Goal: Information Seeking & Learning: Learn about a topic

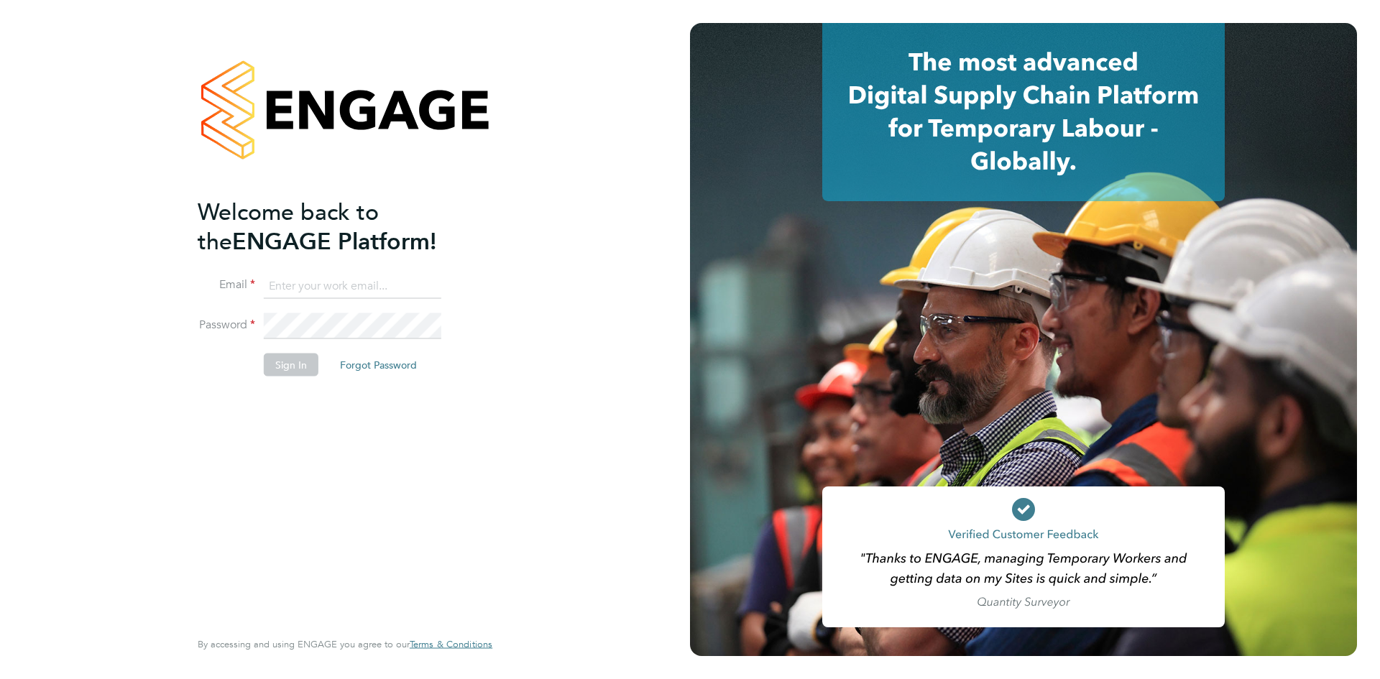
type input "nicola.lawrence@tfrecruitment.co.uk"
click at [287, 372] on button "Sign In" at bounding box center [291, 364] width 55 height 23
click at [282, 369] on div "Sorry, we are having problems connecting to our services." at bounding box center [345, 339] width 690 height 679
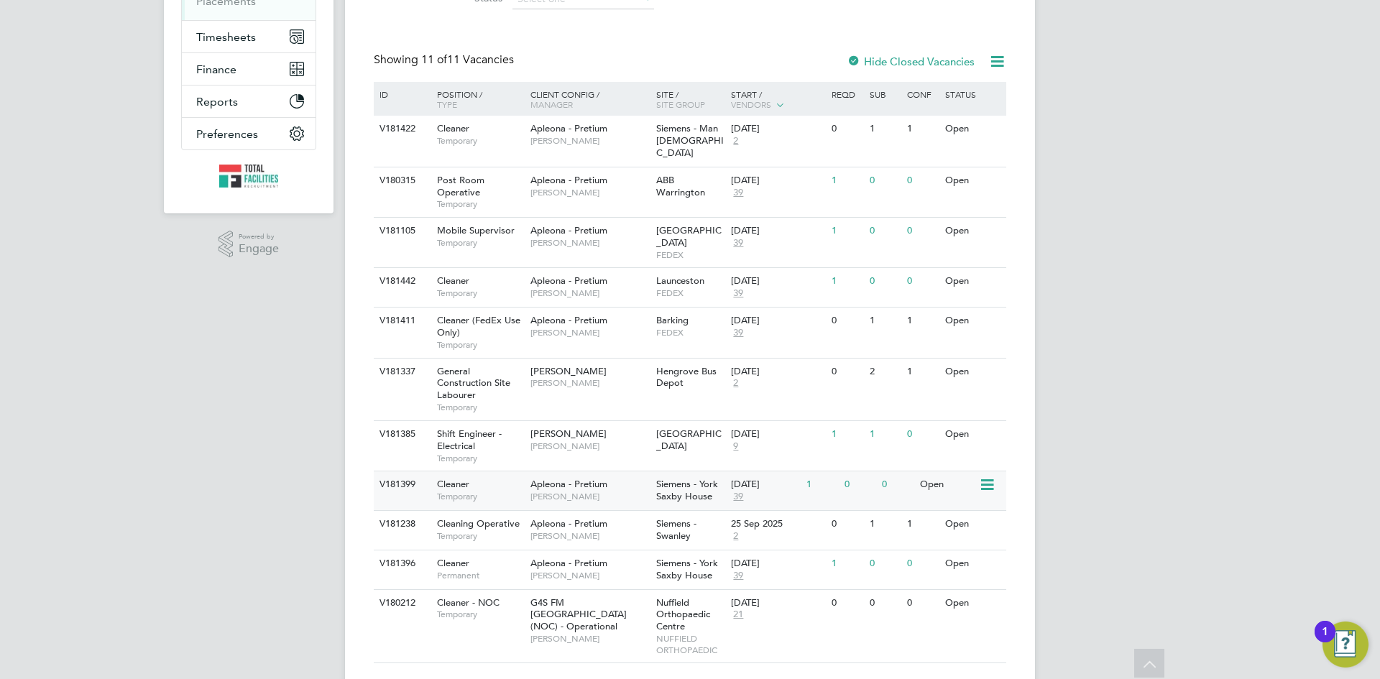
scroll to position [274, 0]
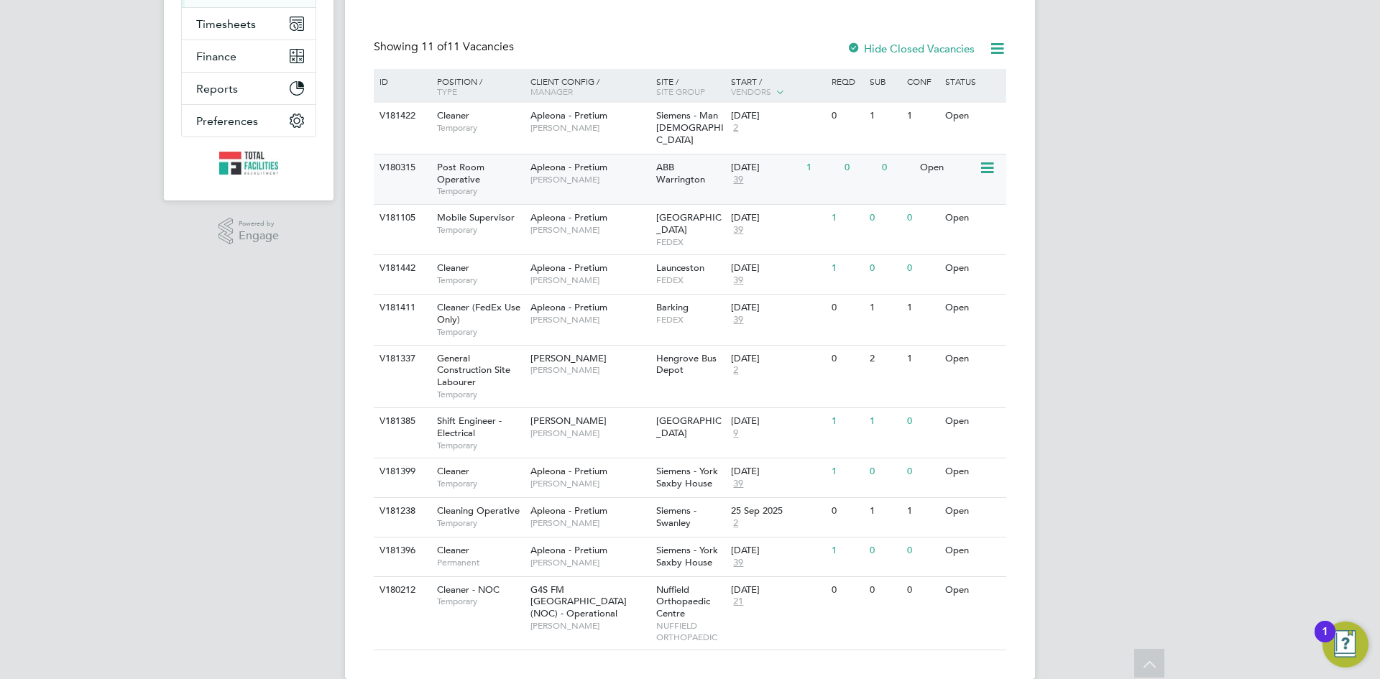
click at [455, 167] on span "Post Room Operative" at bounding box center [460, 173] width 47 height 24
